Goal: Task Accomplishment & Management: Use online tool/utility

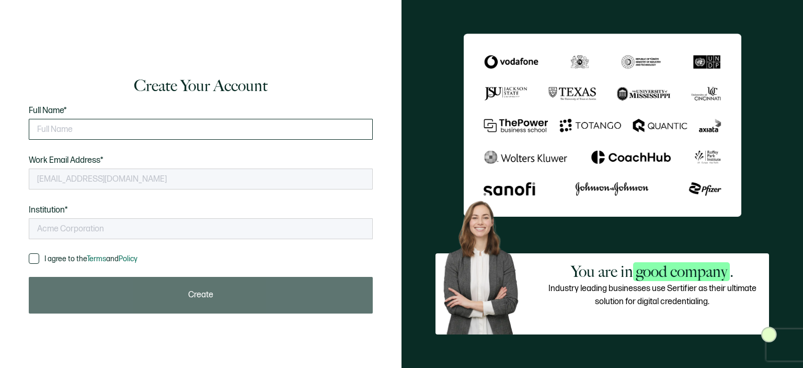
type input "Innova Educational Services"
click at [117, 132] on input "text" at bounding box center [201, 129] width 344 height 21
type input "e"
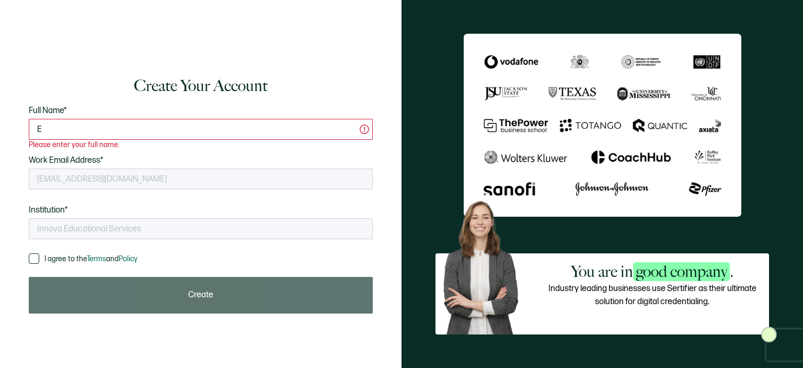
click at [175, 137] on input "E" at bounding box center [201, 129] width 344 height 21
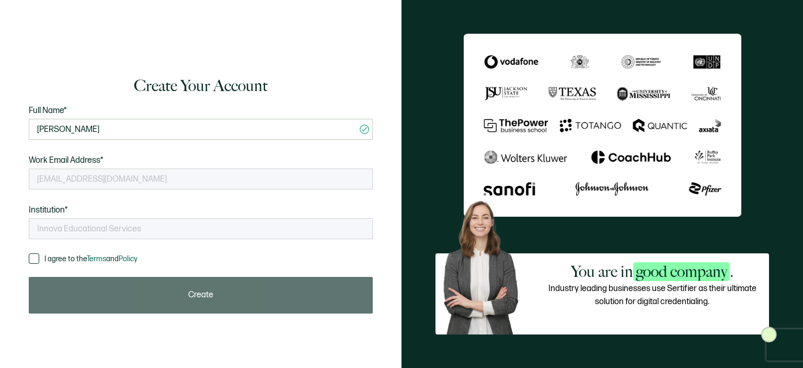
type input "[PERSON_NAME]"
click at [26, 261] on div "Create Your Account Full Name* [PERSON_NAME] Please enter your full name. Work …" at bounding box center [201, 183] width 360 height 259
click at [26, 253] on div "Create Your Account Full Name* [PERSON_NAME] Please enter your full name. Work …" at bounding box center [201, 183] width 360 height 259
click at [29, 259] on div "Create Your Account Full Name* [PERSON_NAME] Please enter your full name. Work …" at bounding box center [201, 183] width 360 height 259
click at [31, 259] on span at bounding box center [34, 258] width 10 height 10
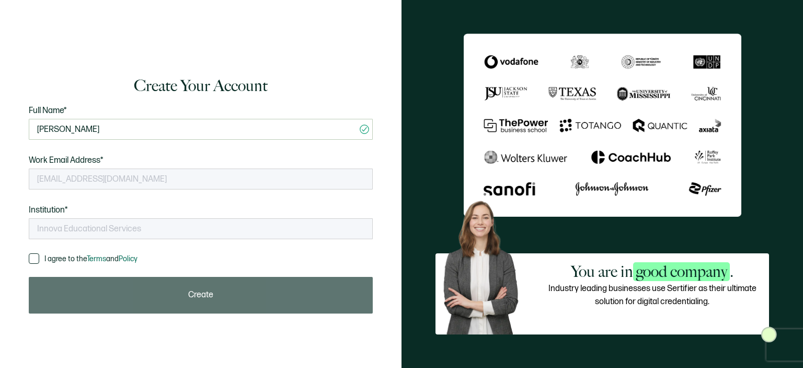
click at [39, 253] on input "I agree to the Terms and Policy" at bounding box center [39, 253] width 0 height 0
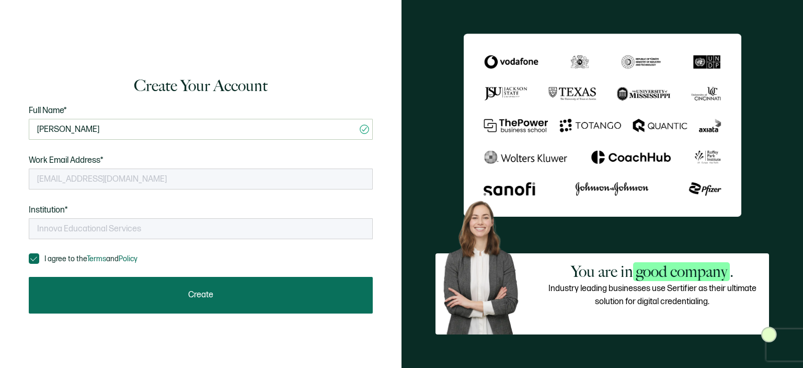
click at [167, 291] on button "Create" at bounding box center [201, 295] width 344 height 37
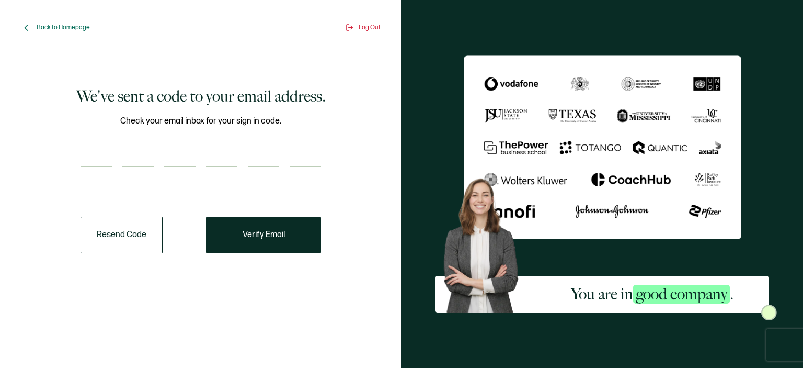
drag, startPoint x: 137, startPoint y: 154, endPoint x: 97, endPoint y: 151, distance: 40.4
click at [97, 151] on input "number" at bounding box center [96, 156] width 31 height 21
paste input "6"
type input "6"
type input "9"
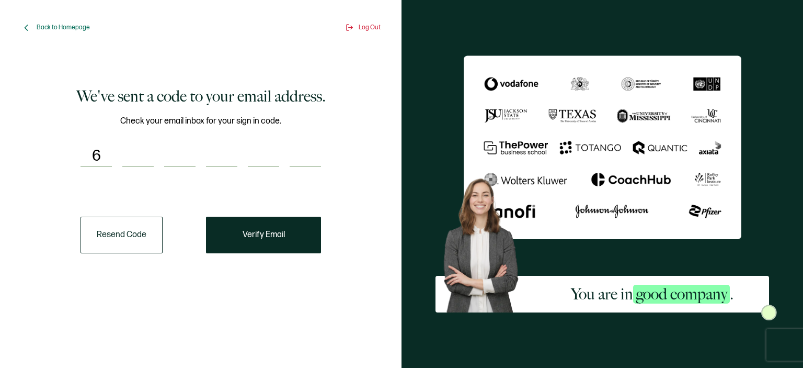
type input "0"
type input "7"
type input "5"
type input "4"
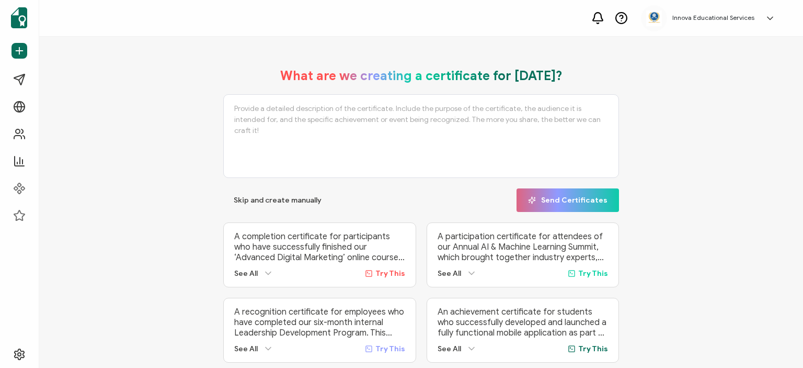
click at [257, 242] on p "A completion certificate for participants who have successfully finished our ‘A…" at bounding box center [319, 246] width 171 height 31
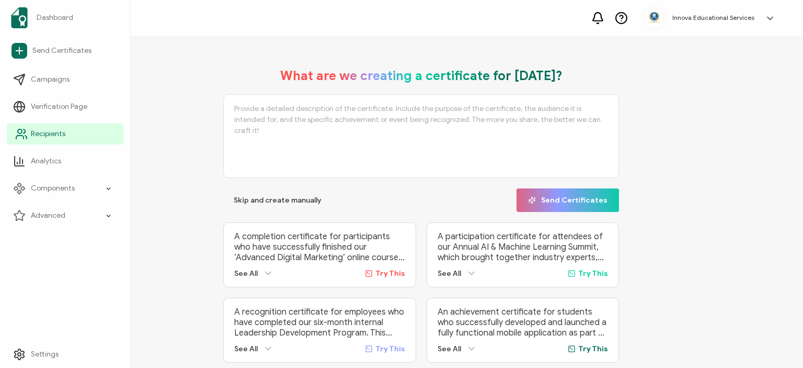
click at [46, 133] on span "Recipients" at bounding box center [48, 134] width 35 height 10
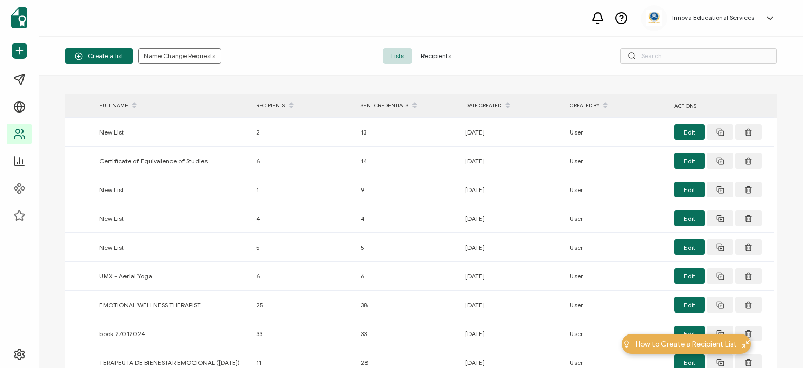
click at [425, 52] on span "Recipients" at bounding box center [436, 56] width 47 height 16
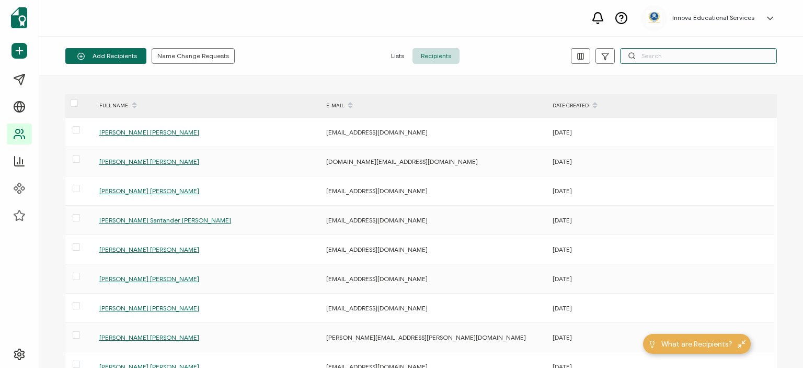
click at [659, 60] on input "text" at bounding box center [698, 56] width 157 height 16
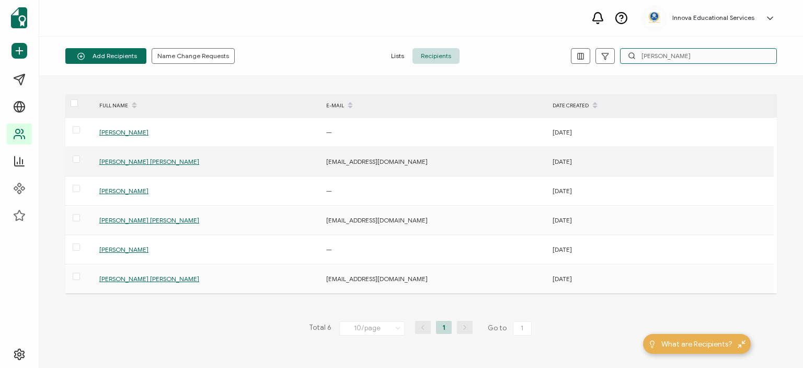
type input "[PERSON_NAME]"
click at [117, 159] on span "[PERSON_NAME] [PERSON_NAME]" at bounding box center [149, 161] width 100 height 8
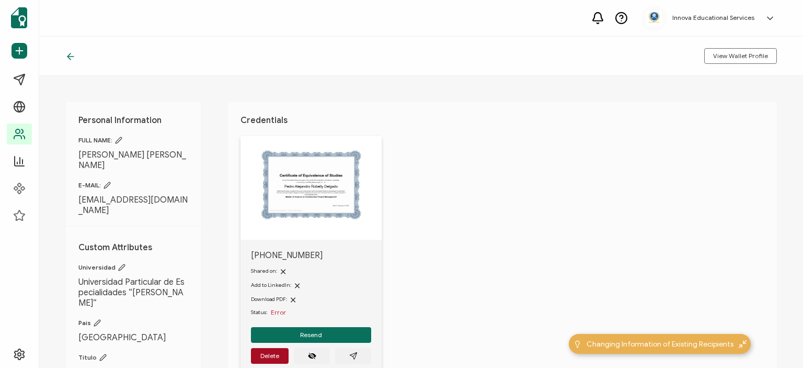
scroll to position [52, 0]
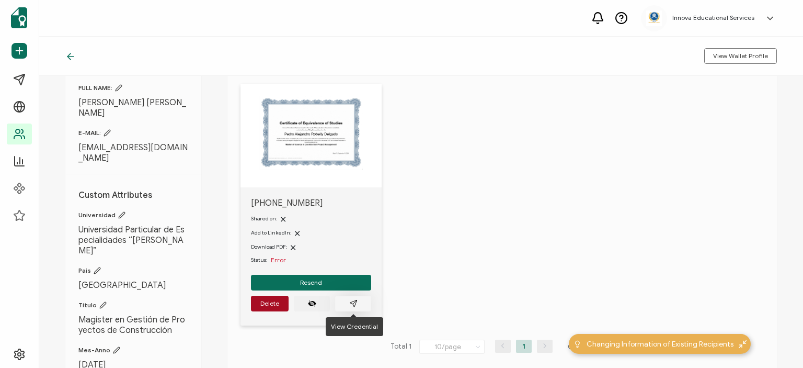
click at [352, 300] on icon "paper plane outline" at bounding box center [353, 303] width 8 height 8
